Goal: Task Accomplishment & Management: Use online tool/utility

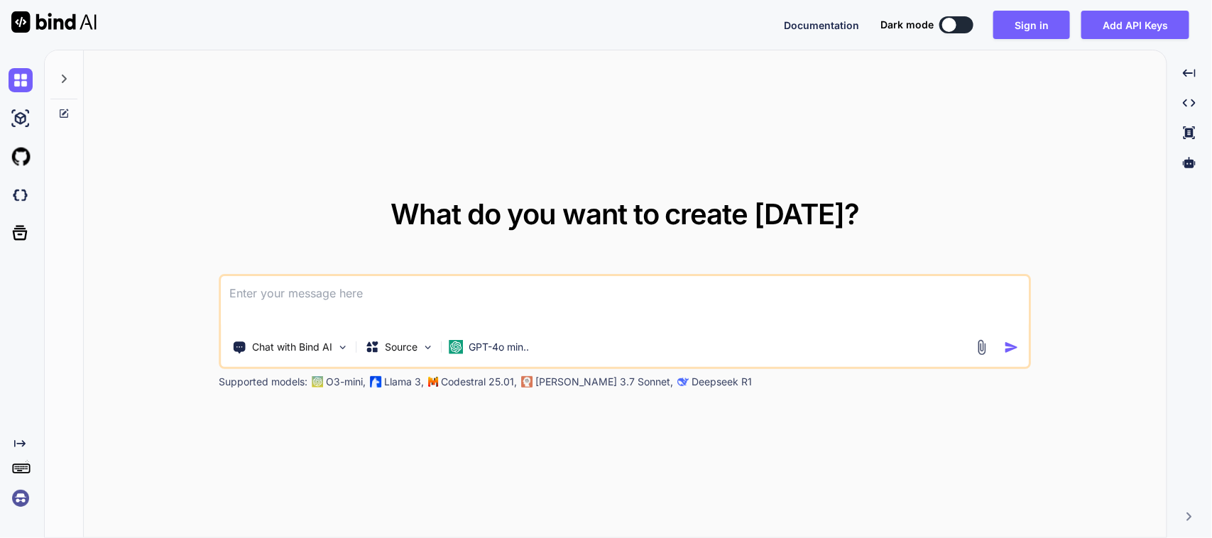
type textarea "x"
drag, startPoint x: 346, startPoint y: 272, endPoint x: 353, endPoint y: 279, distance: 9.6
click at [353, 279] on div "What do you want to create [DATE]? Chat with Bind AI Source GPT-4o min.. Suppor…" at bounding box center [624, 294] width 811 height 189
click at [353, 280] on textarea at bounding box center [625, 302] width 807 height 53
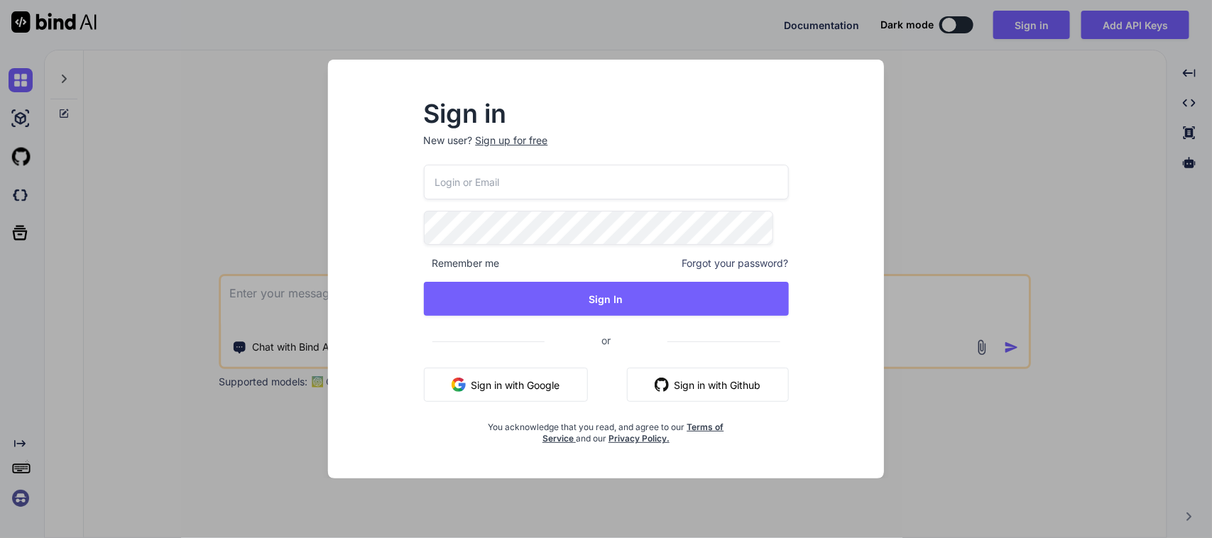
click at [565, 389] on button "Sign in with Google" at bounding box center [506, 385] width 164 height 34
click button "Sign in with Google" at bounding box center [506, 385] width 164 height 34
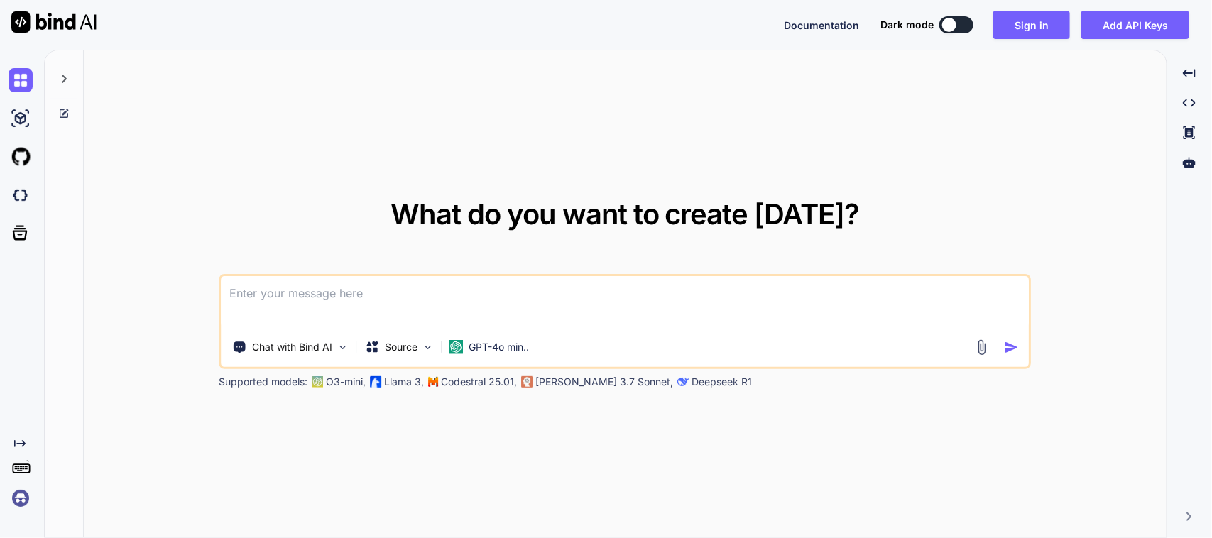
click at [481, 295] on textarea at bounding box center [625, 302] width 807 height 53
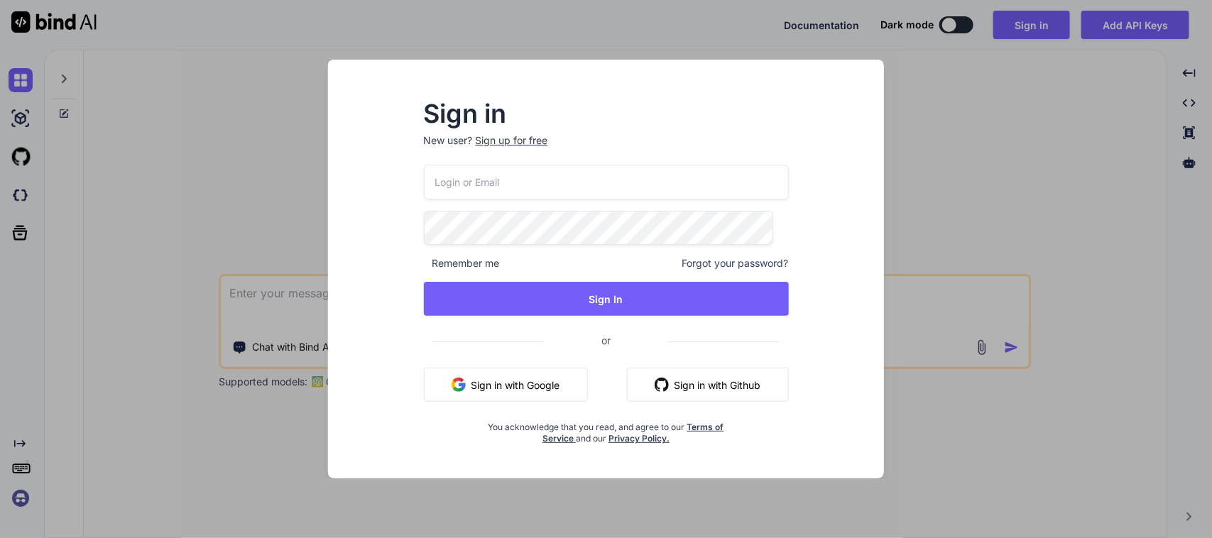
click at [487, 387] on button "Sign in with Google" at bounding box center [506, 385] width 164 height 34
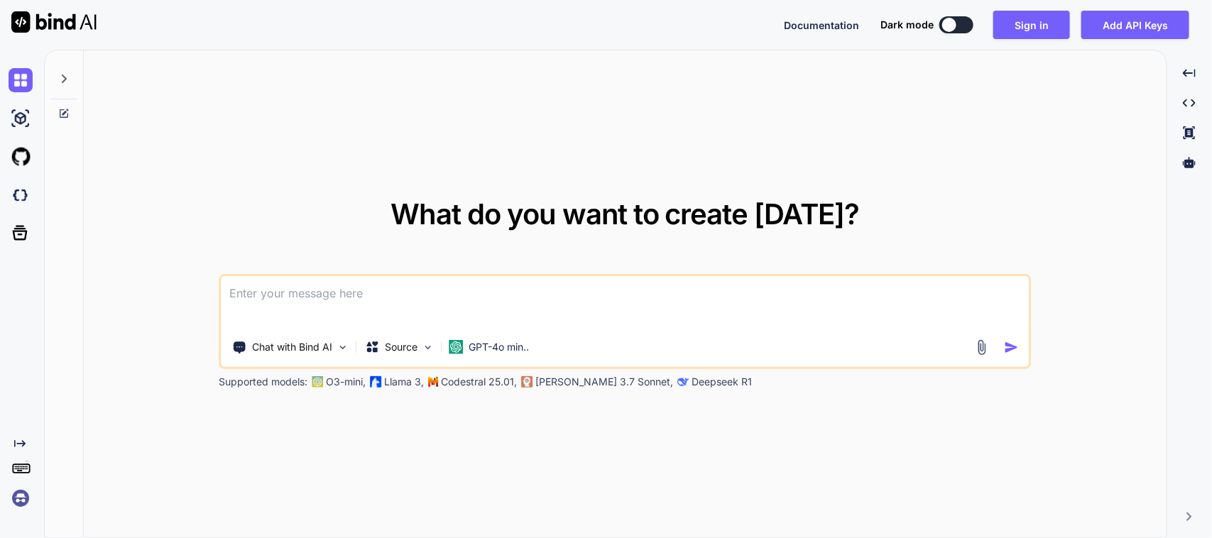
type textarea "x"
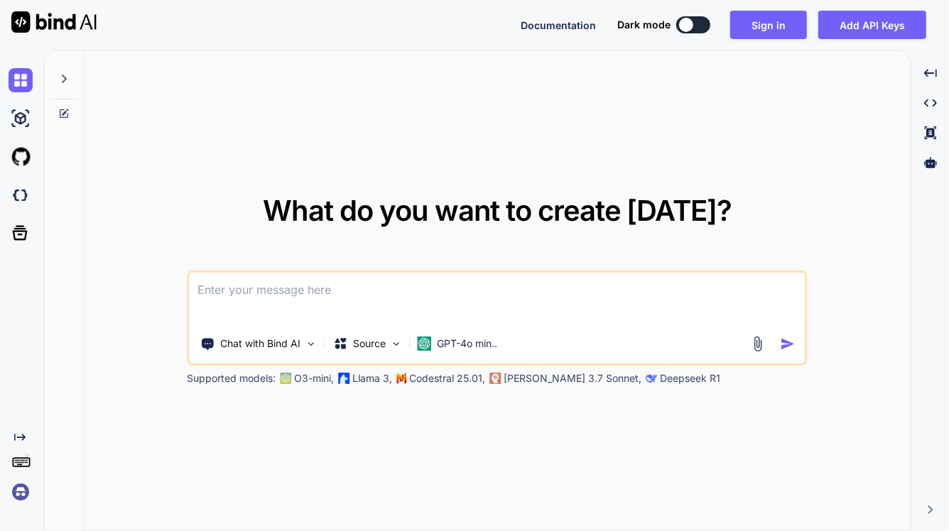
click at [320, 304] on textarea at bounding box center [498, 299] width 616 height 53
click at [387, 296] on textarea at bounding box center [498, 299] width 616 height 53
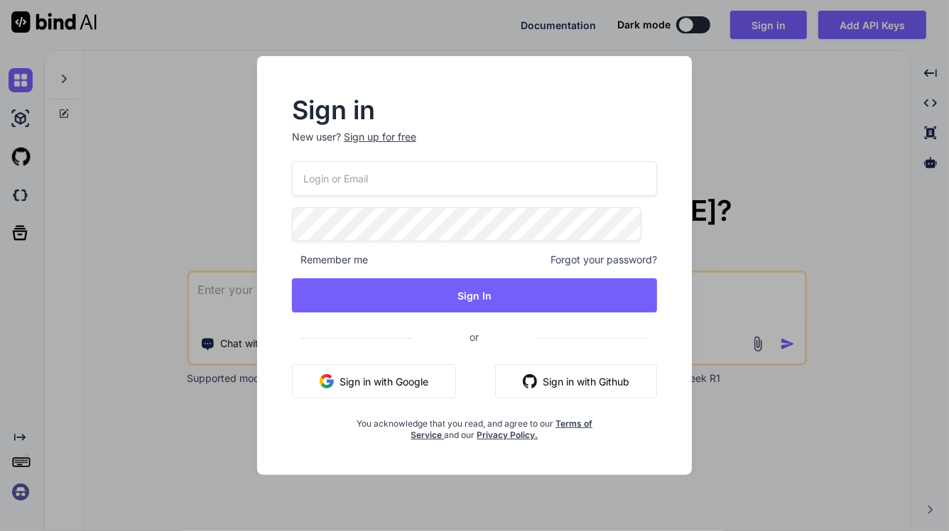
click at [405, 399] on div "Remember me Forgot your password? Sign In or Sign in with Google Sign in with G…" at bounding box center [474, 301] width 365 height 280
click at [412, 383] on button "Sign in with Google" at bounding box center [374, 381] width 164 height 34
